Goal: Task Accomplishment & Management: Manage account settings

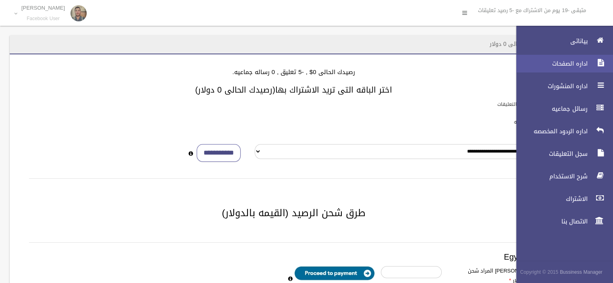
click at [585, 68] on link "اداره الصفحات" at bounding box center [561, 64] width 104 height 18
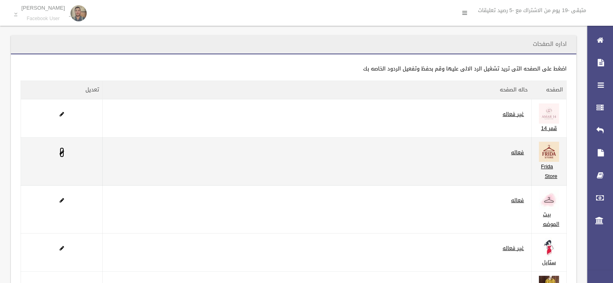
click at [62, 153] on span at bounding box center [62, 152] width 4 height 5
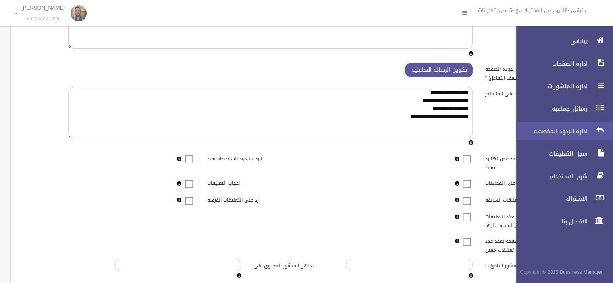
scroll to position [69, 0]
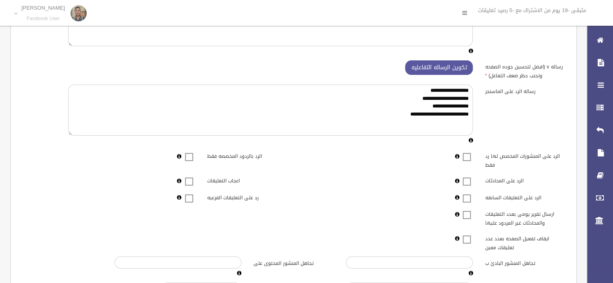
drag, startPoint x: 188, startPoint y: 183, endPoint x: 207, endPoint y: 185, distance: 19.1
click at [188, 176] on span at bounding box center [189, 176] width 12 height 0
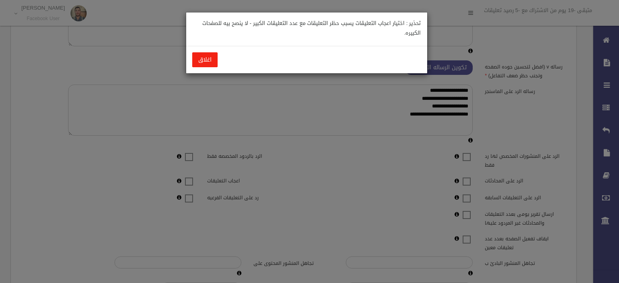
click at [211, 60] on button "اغلاق" at bounding box center [204, 59] width 25 height 15
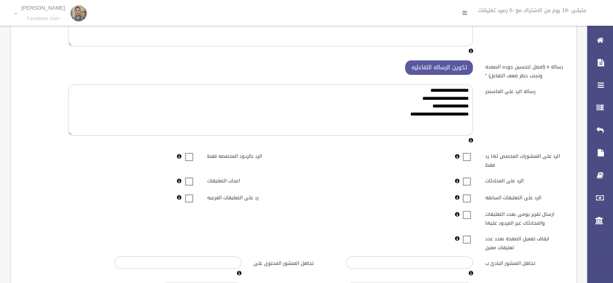
click at [187, 176] on span at bounding box center [189, 176] width 12 height 0
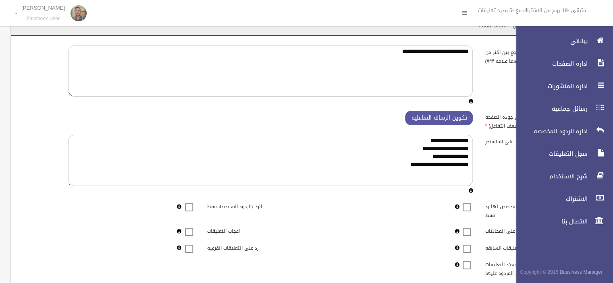
scroll to position [0, 0]
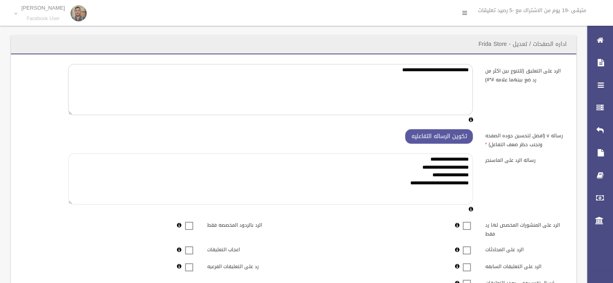
drag, startPoint x: 389, startPoint y: 183, endPoint x: 471, endPoint y: 159, distance: 85.6
click at [471, 159] on textarea "**********" at bounding box center [270, 178] width 404 height 51
paste textarea "**********"
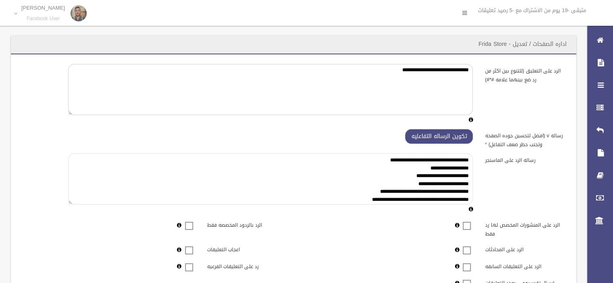
type textarea "**********"
click at [467, 140] on button "تكوين الرساله التفاعليه" at bounding box center [439, 136] width 68 height 15
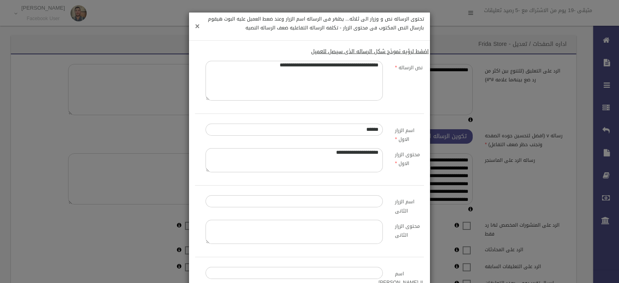
drag, startPoint x: 201, startPoint y: 25, endPoint x: 203, endPoint y: 30, distance: 5.4
click at [199, 25] on span "×" at bounding box center [197, 26] width 4 height 15
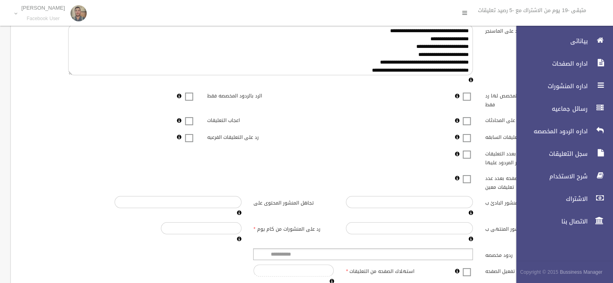
scroll to position [196, 0]
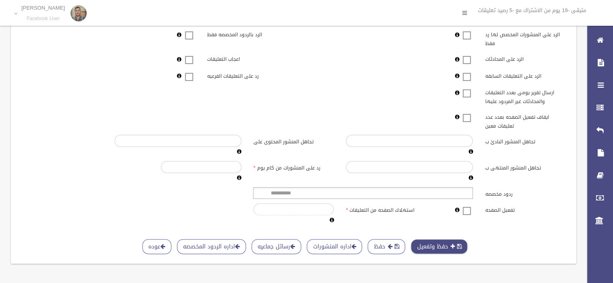
click at [447, 242] on button "حفظ وتفعيل" at bounding box center [439, 246] width 57 height 15
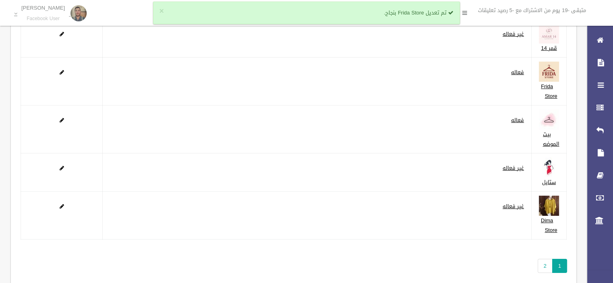
scroll to position [111, 0]
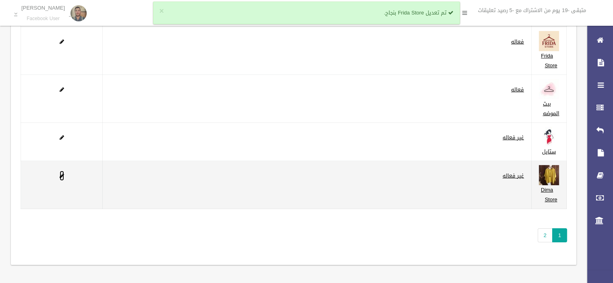
click at [61, 176] on span at bounding box center [62, 175] width 4 height 5
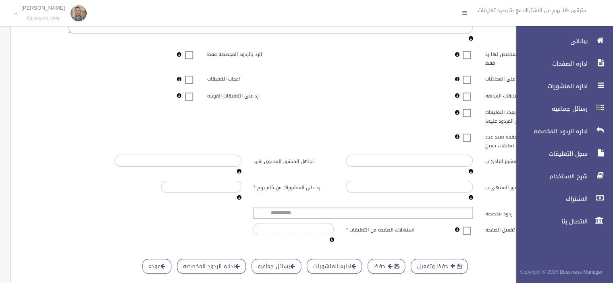
scroll to position [196, 0]
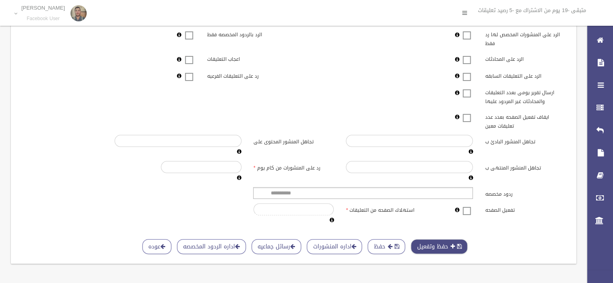
click at [435, 241] on button "حفظ وتفعيل" at bounding box center [439, 246] width 57 height 15
click at [470, 206] on span at bounding box center [466, 206] width 12 height 0
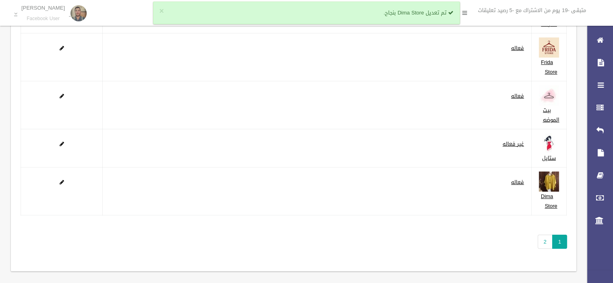
scroll to position [111, 0]
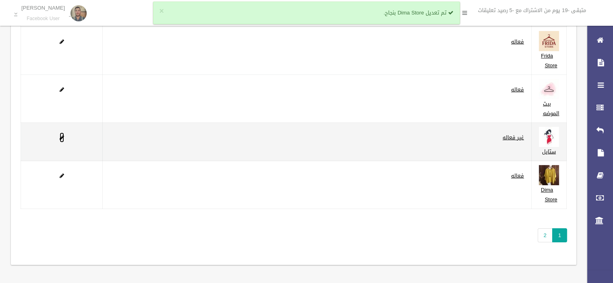
click at [60, 135] on span at bounding box center [62, 137] width 4 height 5
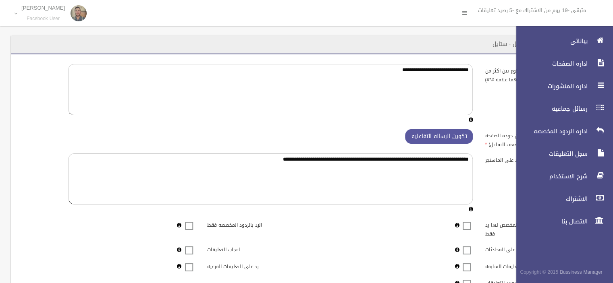
scroll to position [196, 0]
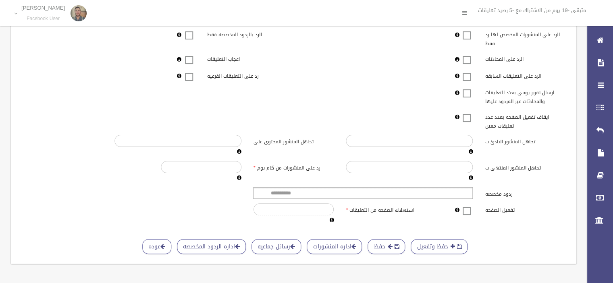
click at [464, 206] on span at bounding box center [466, 206] width 12 height 0
click at [450, 244] on span "button" at bounding box center [452, 247] width 4 height 6
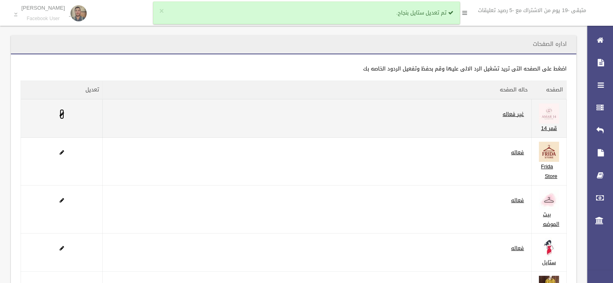
click at [61, 109] on link at bounding box center [62, 114] width 4 height 10
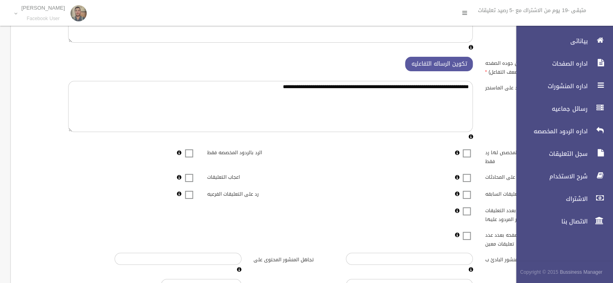
scroll to position [196, 0]
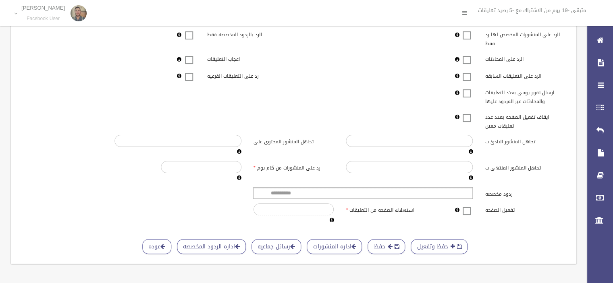
click at [467, 206] on span at bounding box center [466, 206] width 12 height 0
click at [453, 239] on button "حفظ وتفعيل" at bounding box center [439, 246] width 57 height 15
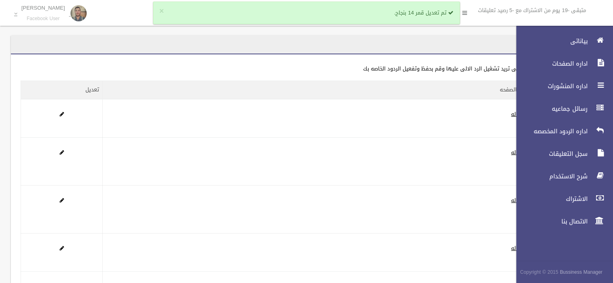
scroll to position [111, 0]
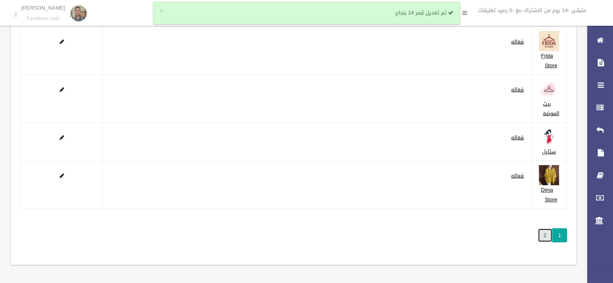
click at [543, 238] on link "2" at bounding box center [544, 235] width 15 height 14
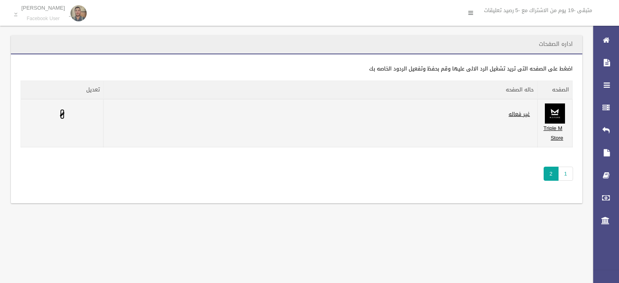
click at [63, 117] on link at bounding box center [62, 114] width 4 height 10
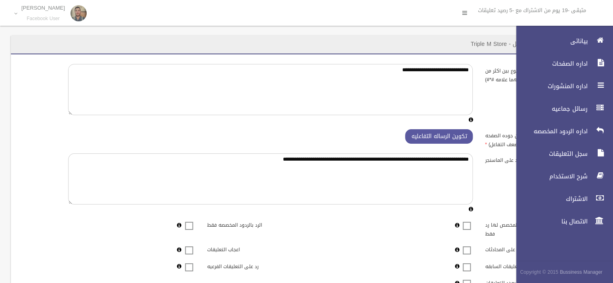
scroll to position [196, 0]
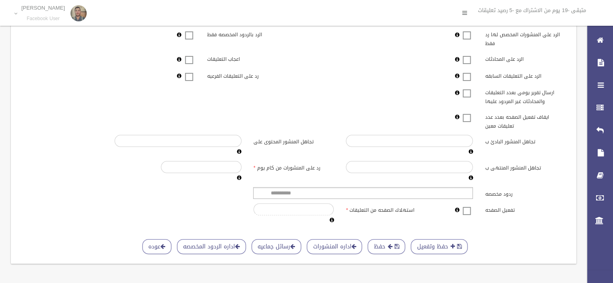
click at [467, 206] on span at bounding box center [466, 206] width 12 height 0
click at [446, 241] on button "حفظ وتفعيل" at bounding box center [439, 246] width 57 height 15
